Goal: Use online tool/utility: Use online tool/utility

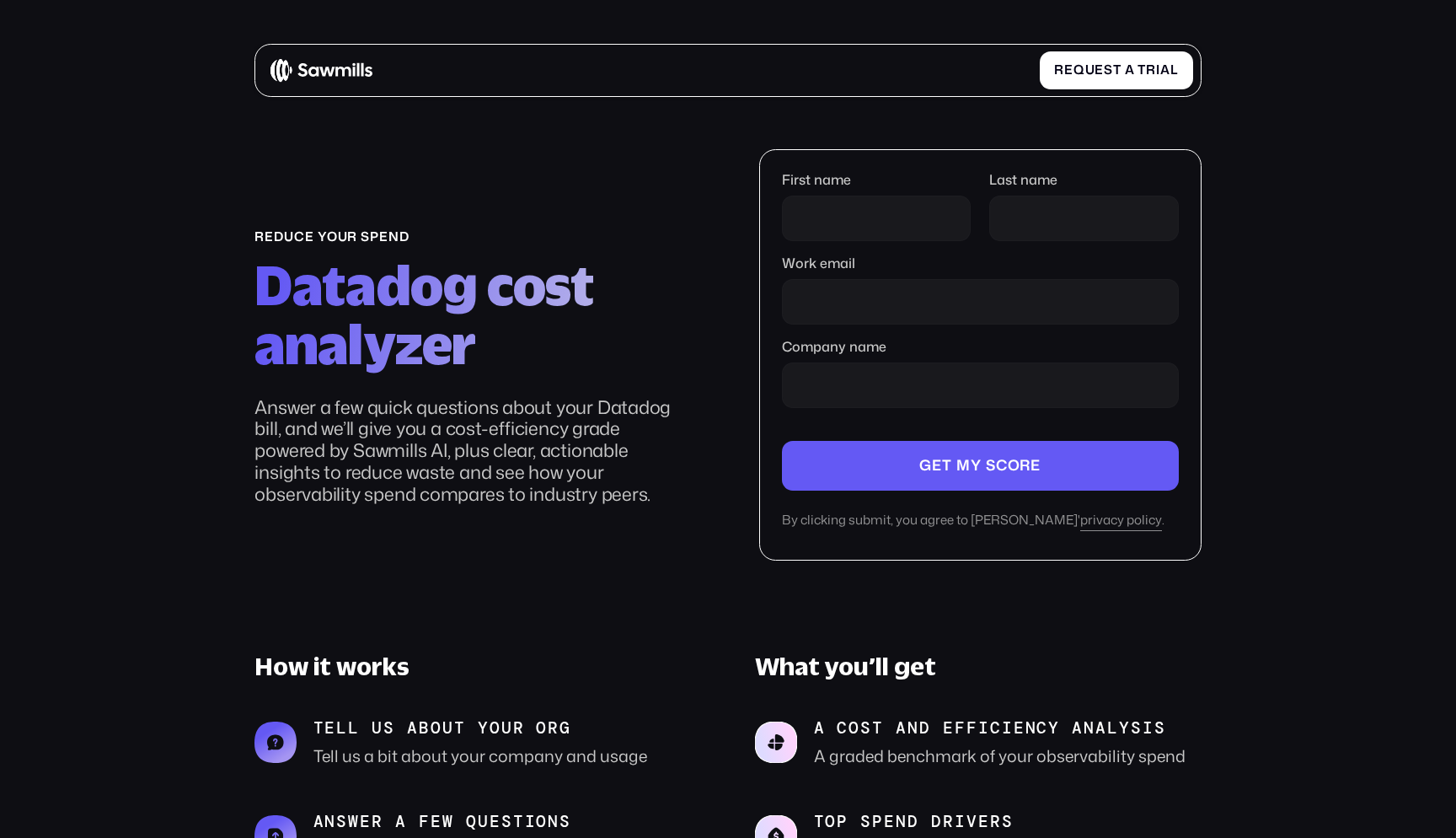
click at [204, 511] on section "reduce your spend Datadog cost analyzer Answer a few quick questions about your…" at bounding box center [728, 597] width 1456 height 1104
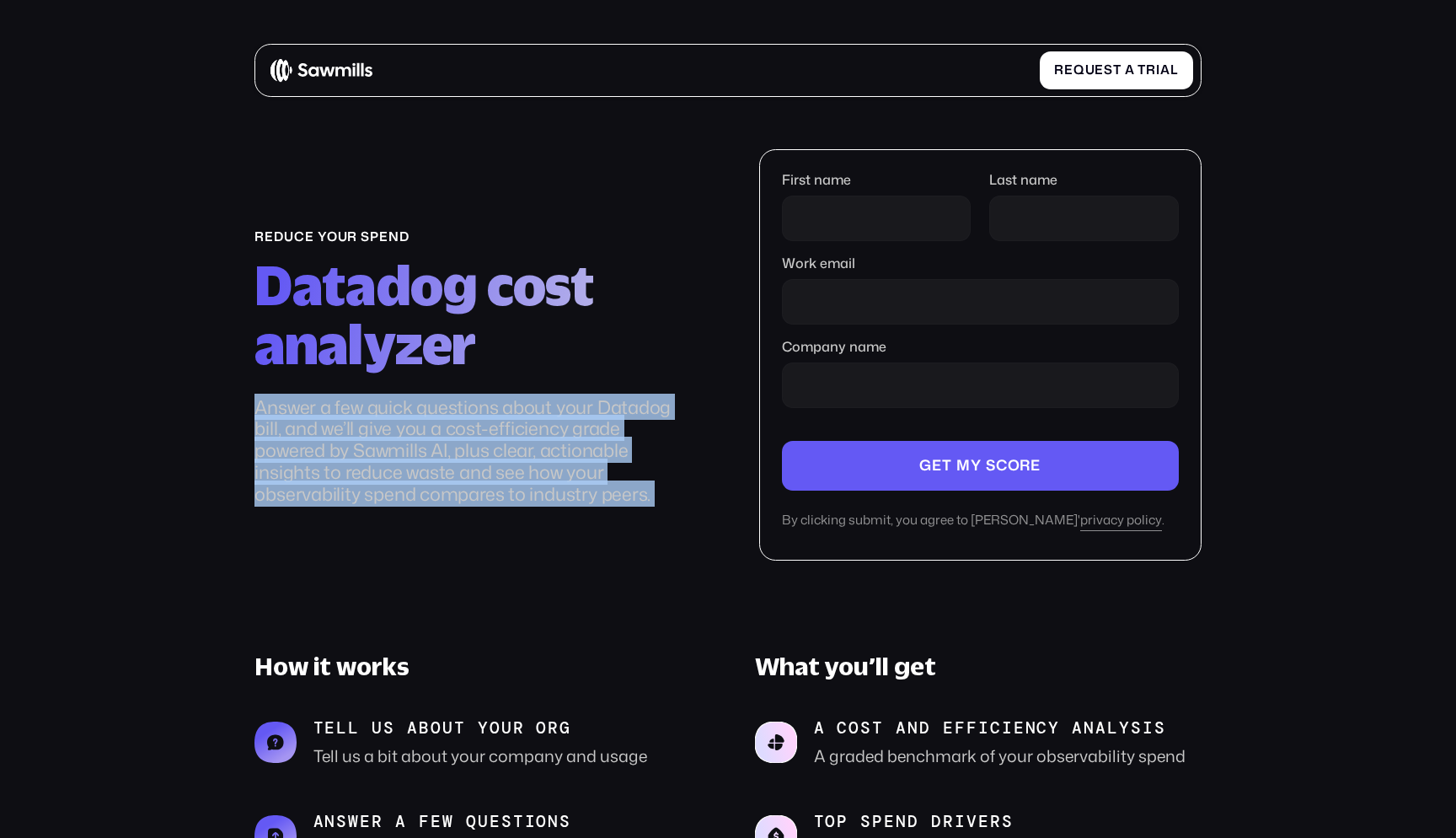
click at [204, 511] on section "reduce your spend Datadog cost analyzer Answer a few quick questions about your…" at bounding box center [728, 597] width 1456 height 1104
click at [204, 509] on section "reduce your spend Datadog cost analyzer Answer a few quick questions about your…" at bounding box center [728, 597] width 1456 height 1104
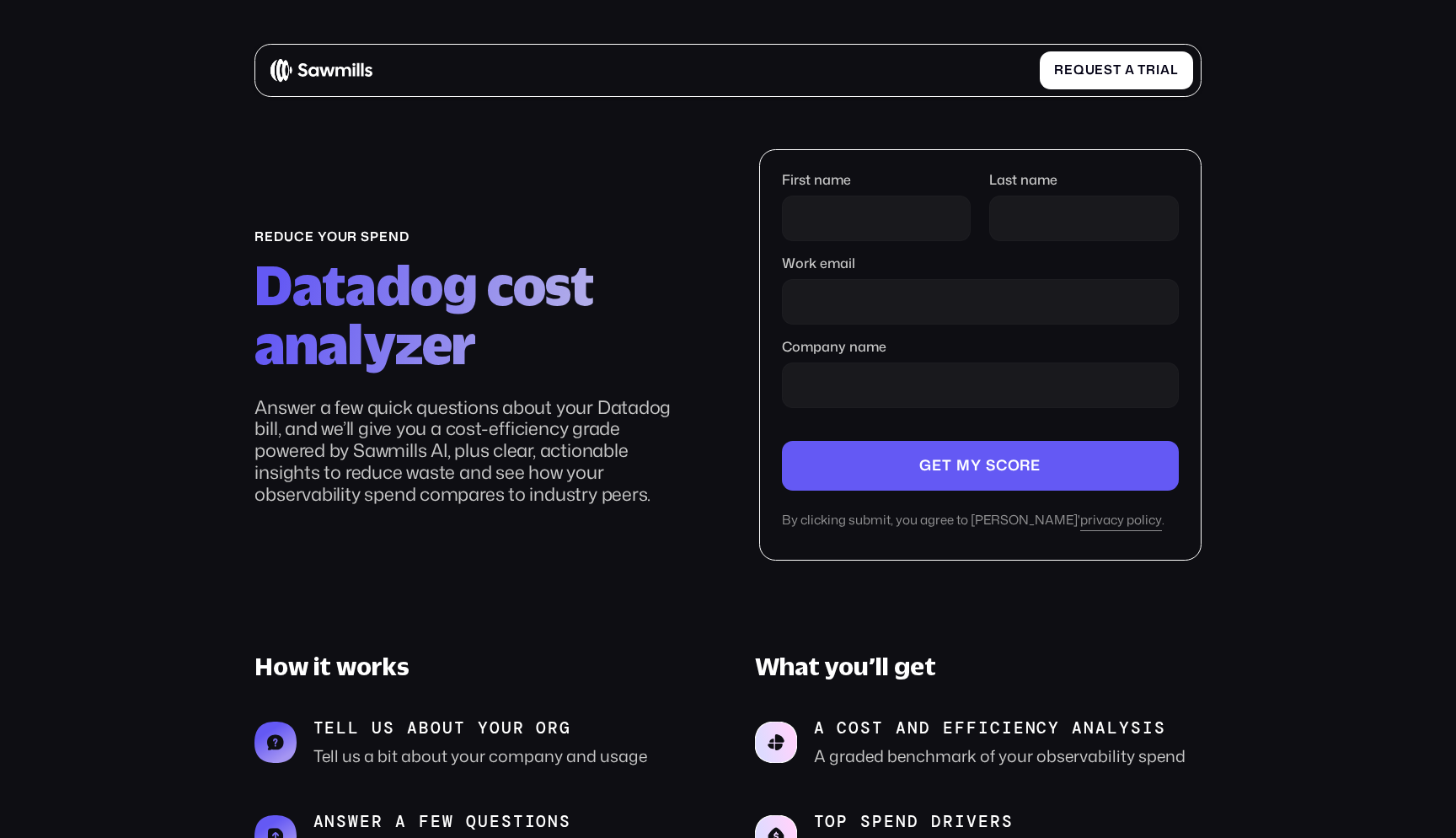
click at [204, 509] on section "reduce your spend Datadog cost analyzer Answer a few quick questions about your…" at bounding box center [728, 597] width 1456 height 1104
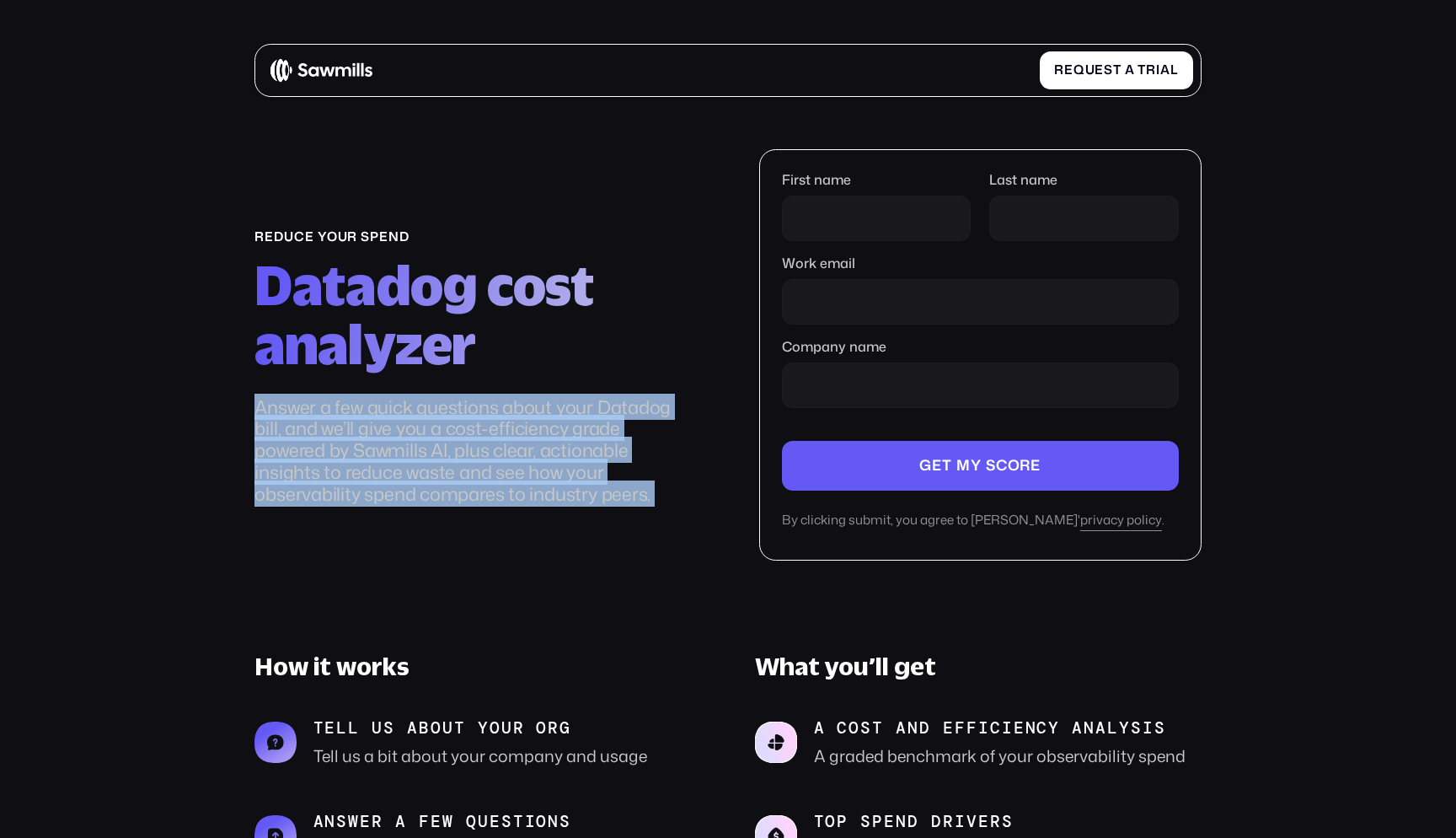
click at [204, 509] on section "reduce your spend Datadog cost analyzer Answer a few quick questions about your…" at bounding box center [728, 597] width 1456 height 1104
